Goal: Information Seeking & Learning: Learn about a topic

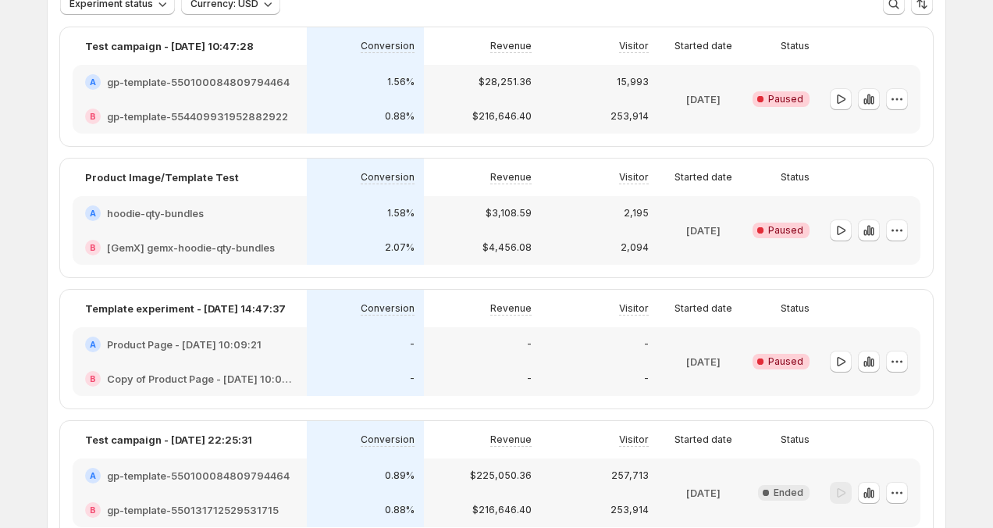
scroll to position [107, 0]
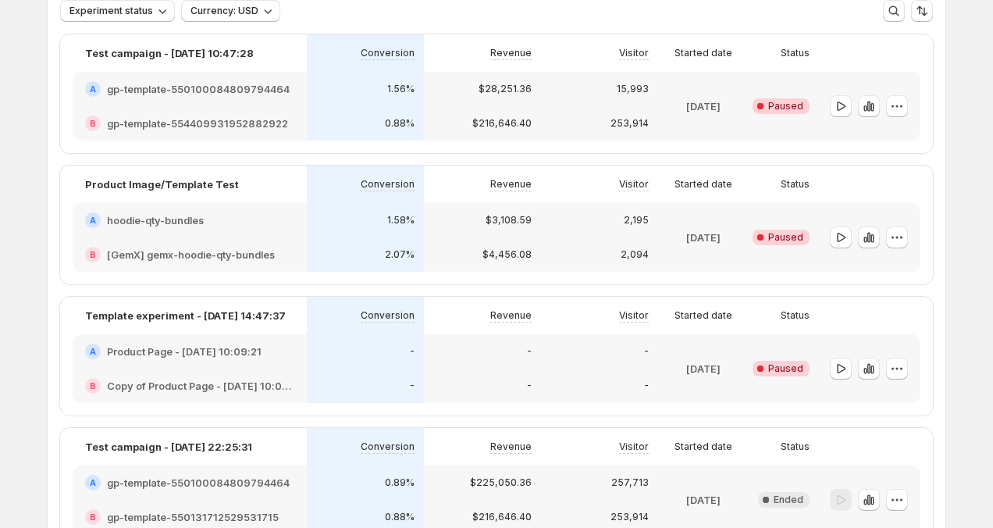
click at [591, 118] on div "253,914" at bounding box center [599, 124] width 98 height 16
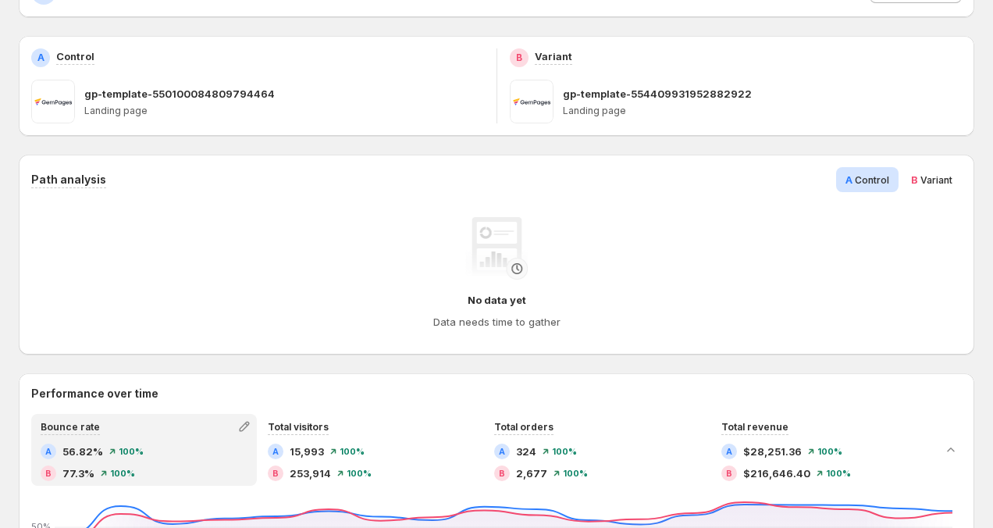
scroll to position [198, 0]
click at [927, 186] on span "Variant" at bounding box center [936, 181] width 32 height 12
click at [868, 173] on span "A Control" at bounding box center [867, 181] width 44 height 16
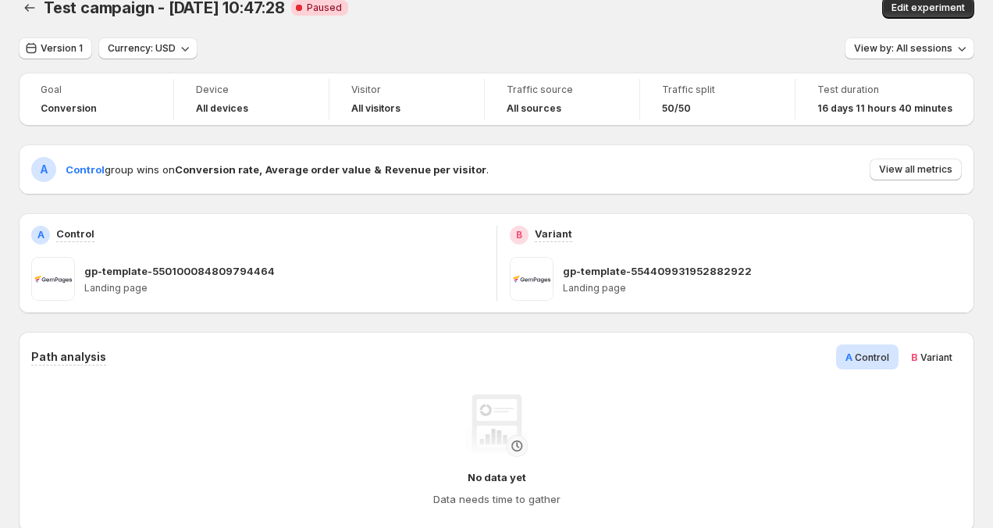
scroll to position [0, 0]
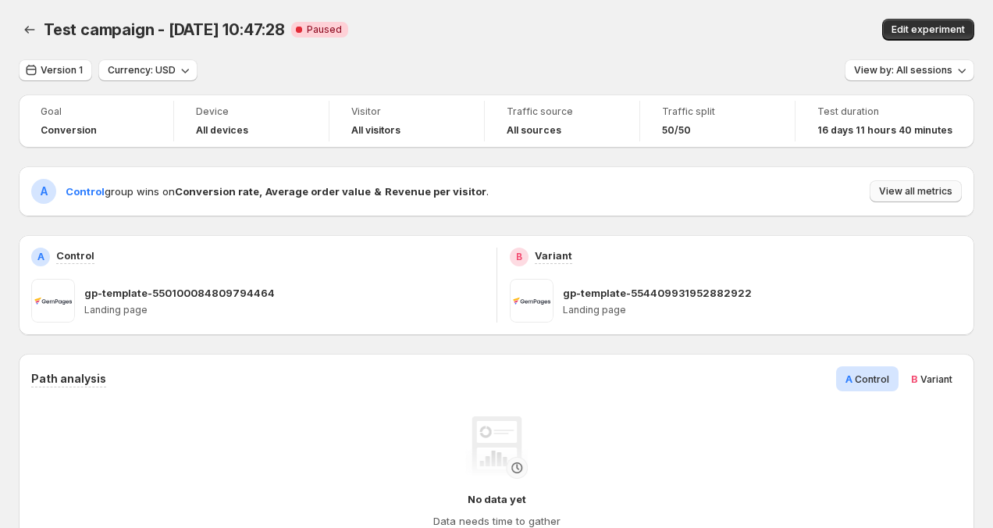
click at [898, 199] on button "View all metrics" at bounding box center [916, 191] width 92 height 22
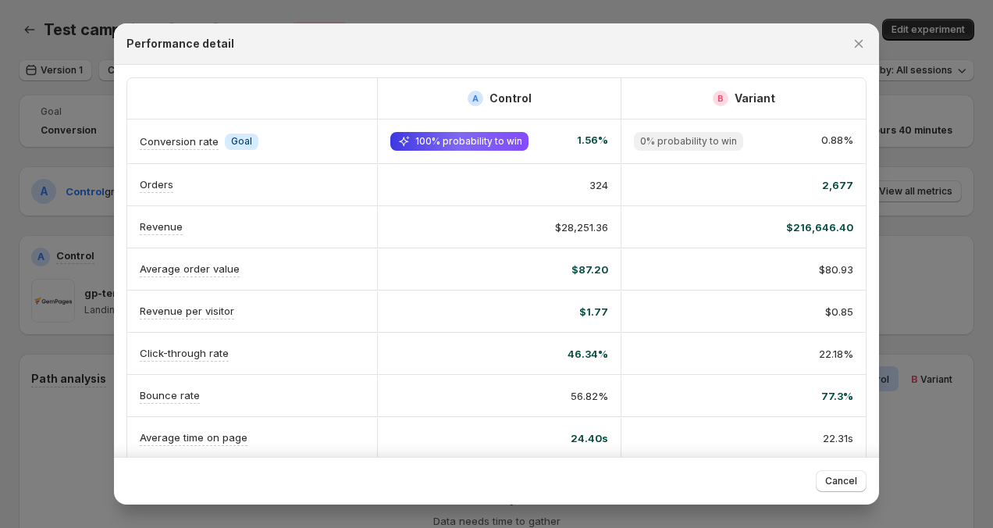
click at [915, 272] on div at bounding box center [496, 264] width 993 height 528
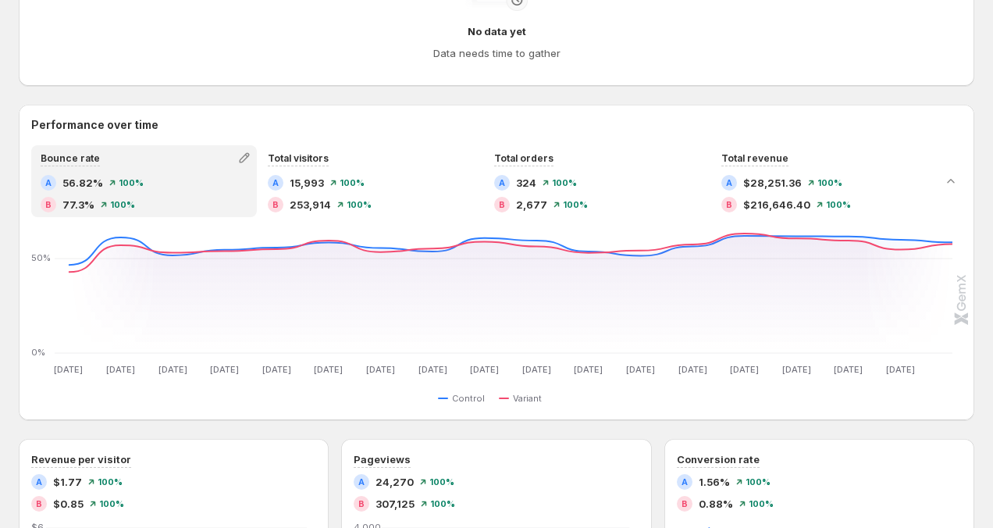
scroll to position [467, 0]
click at [84, 210] on span "77.3%" at bounding box center [78, 205] width 32 height 16
click at [243, 164] on icon "button" at bounding box center [245, 159] width 16 height 16
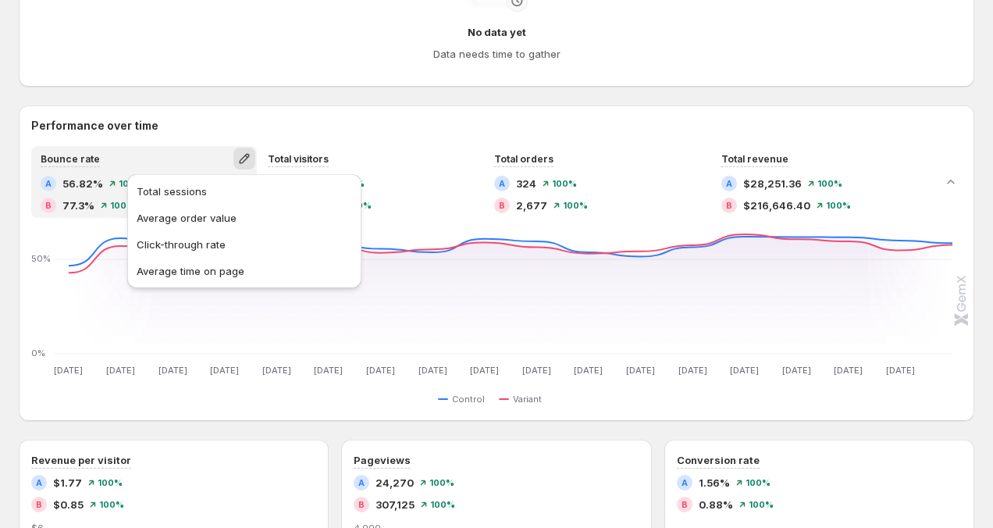
click at [243, 164] on icon "button" at bounding box center [245, 159] width 16 height 16
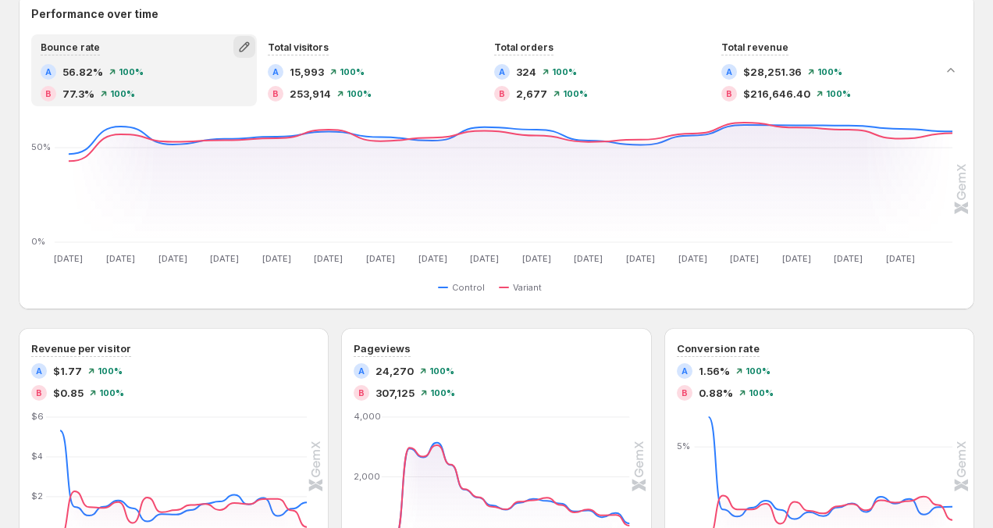
scroll to position [567, 0]
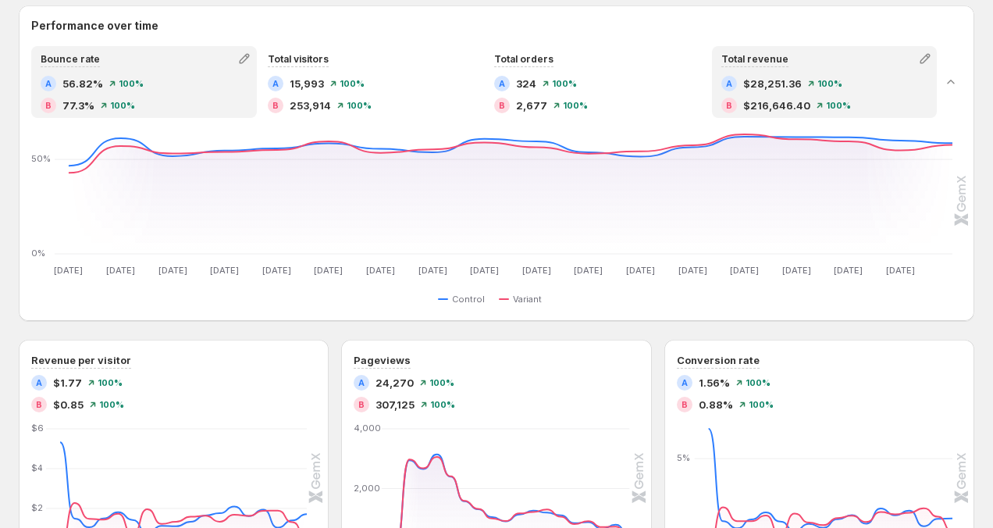
click at [746, 107] on span "$216,646.40" at bounding box center [776, 106] width 67 height 16
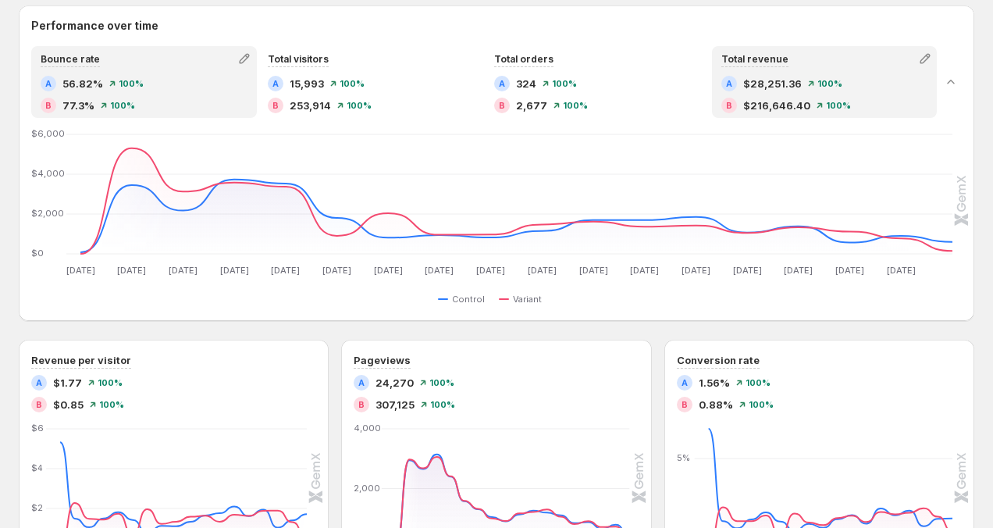
click at [169, 100] on div "B 77.3% 100%" at bounding box center [144, 106] width 207 height 16
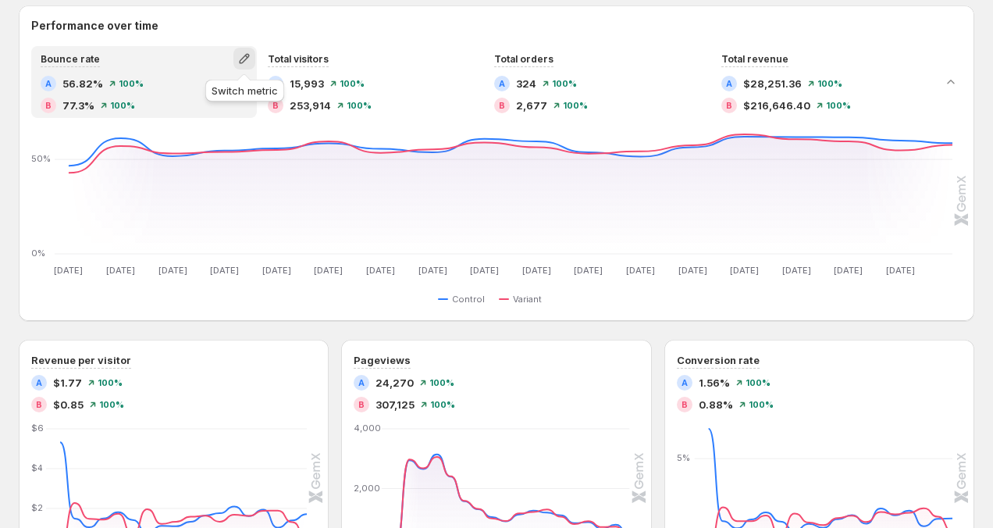
click at [240, 59] on icon "button" at bounding box center [245, 59] width 16 height 16
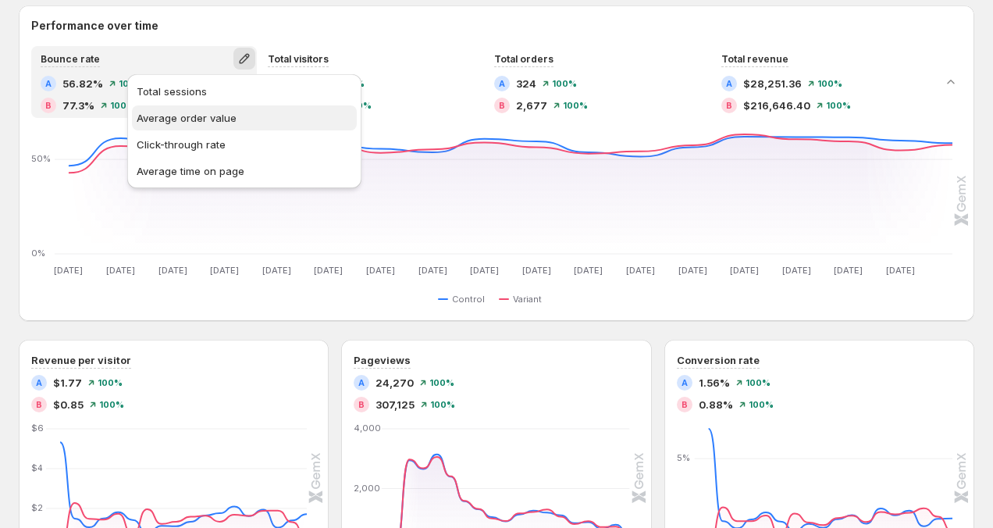
click at [231, 114] on span "Average order value" at bounding box center [187, 118] width 100 height 12
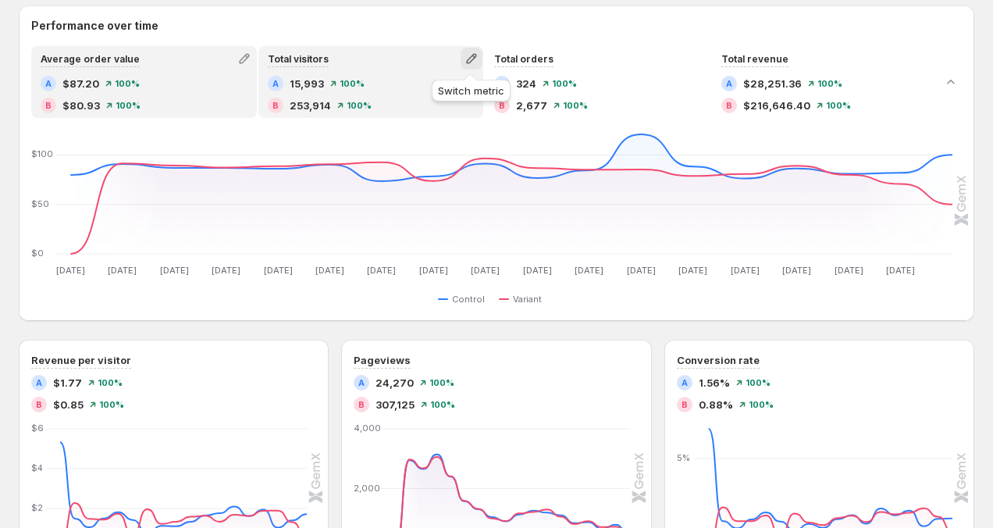
click at [475, 60] on icon "button" at bounding box center [472, 59] width 16 height 16
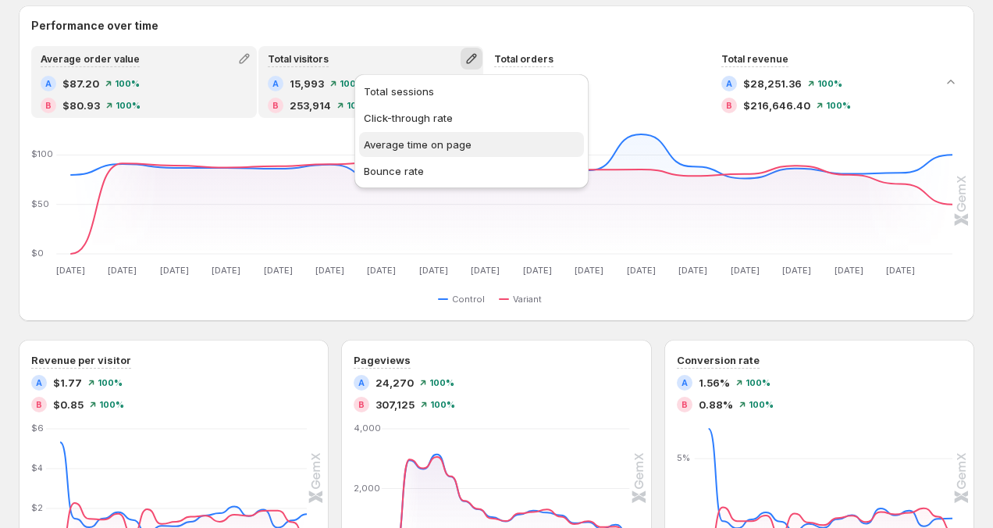
click at [461, 150] on span "Average time on page" at bounding box center [471, 145] width 215 height 16
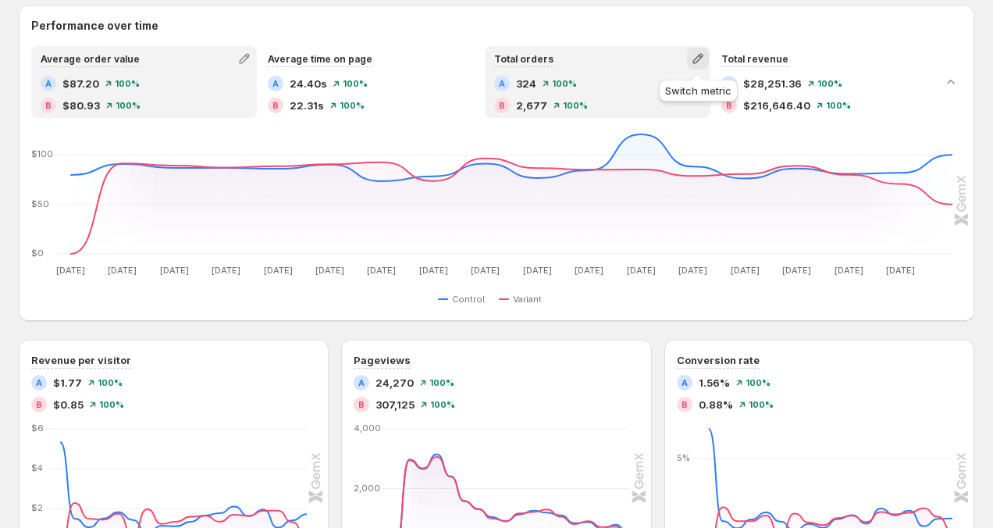
click at [694, 59] on icon "button" at bounding box center [698, 59] width 16 height 16
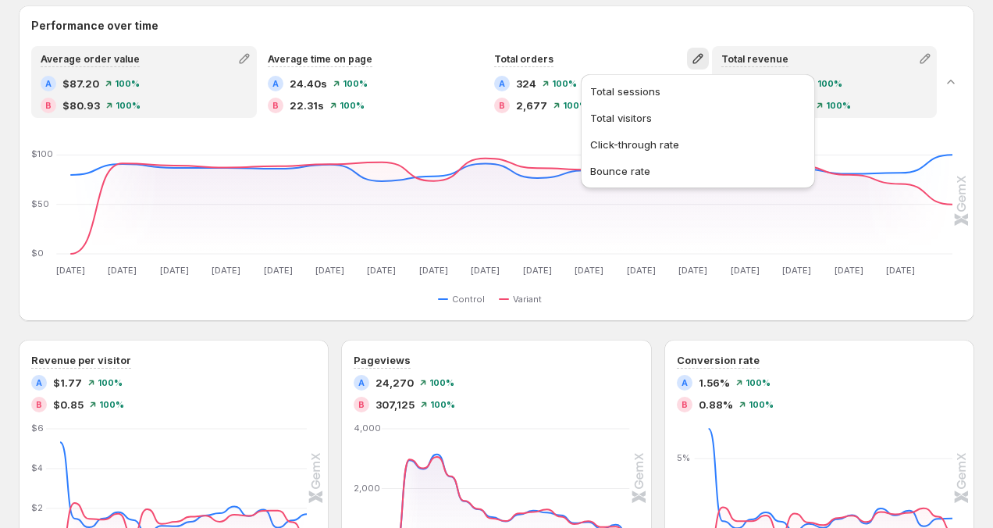
click at [892, 88] on div "A $28,251.36 100%" at bounding box center [824, 84] width 207 height 16
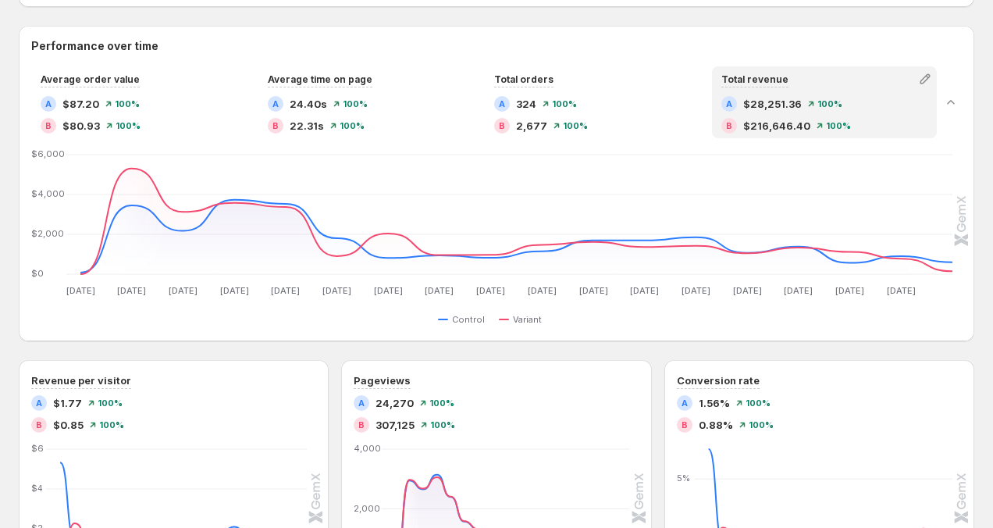
scroll to position [541, 0]
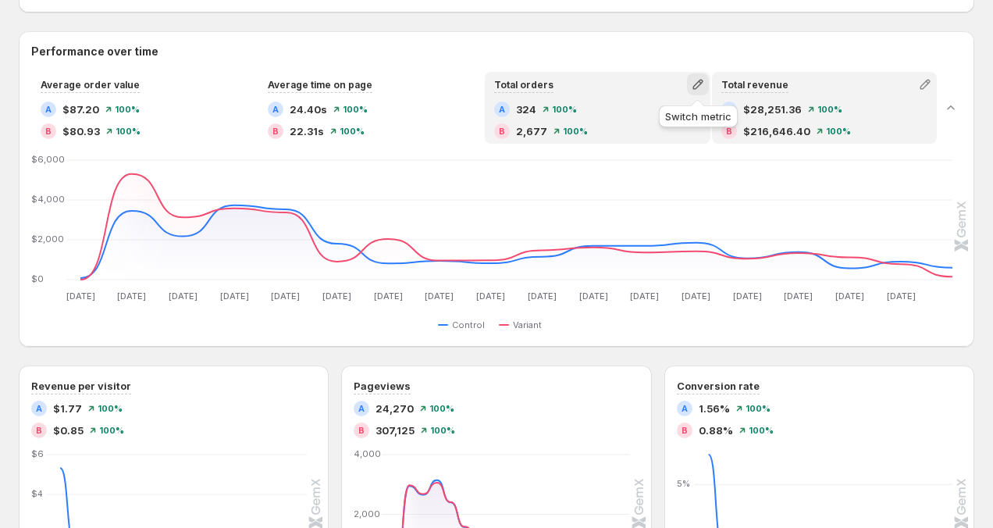
click at [696, 84] on icon "button" at bounding box center [698, 84] width 16 height 16
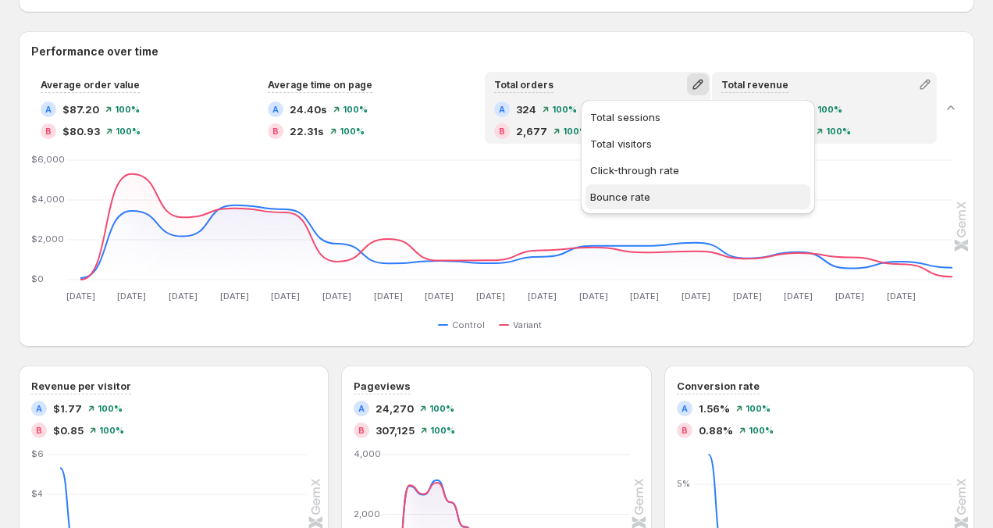
click at [664, 197] on span "Bounce rate" at bounding box center [697, 197] width 215 height 16
